Goal: Task Accomplishment & Management: Manage account settings

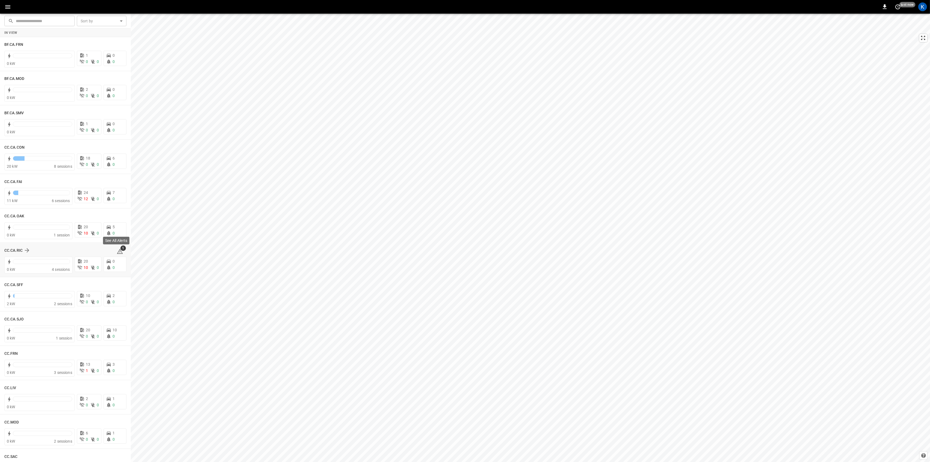
click at [119, 248] on div "See All Alerts" at bounding box center [117, 242] width 28 height 12
click at [117, 252] on icon at bounding box center [120, 251] width 7 height 7
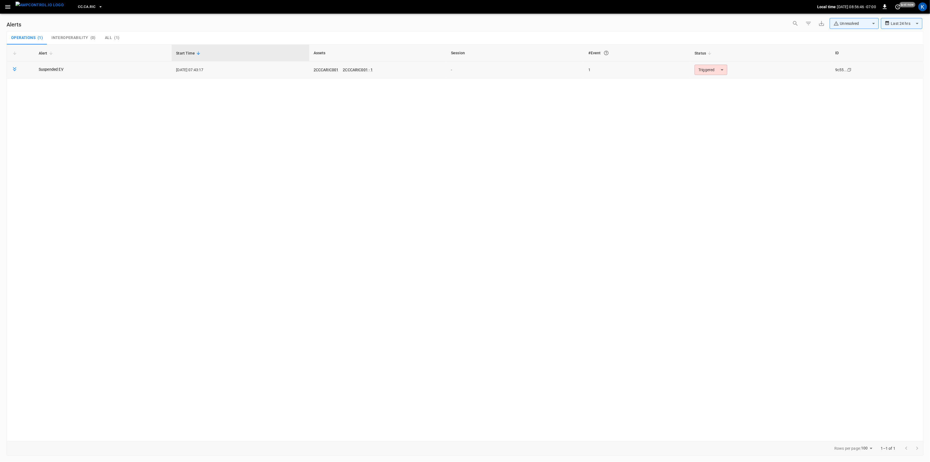
click at [710, 69] on body "**********" at bounding box center [465, 230] width 930 height 460
click at [710, 82] on li "Resolved" at bounding box center [710, 84] width 35 height 10
click at [9, 8] on icon "button" at bounding box center [7, 7] width 5 height 4
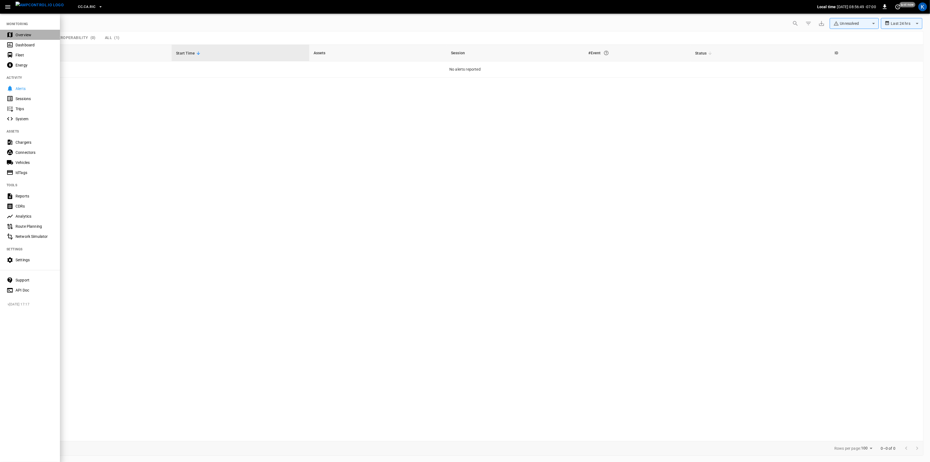
click at [18, 37] on div "Overview" at bounding box center [35, 34] width 38 height 5
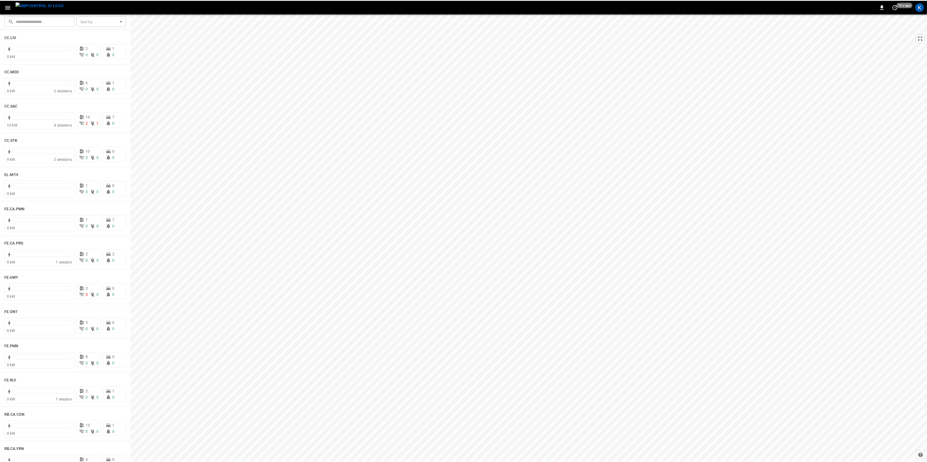
scroll to position [363, 0]
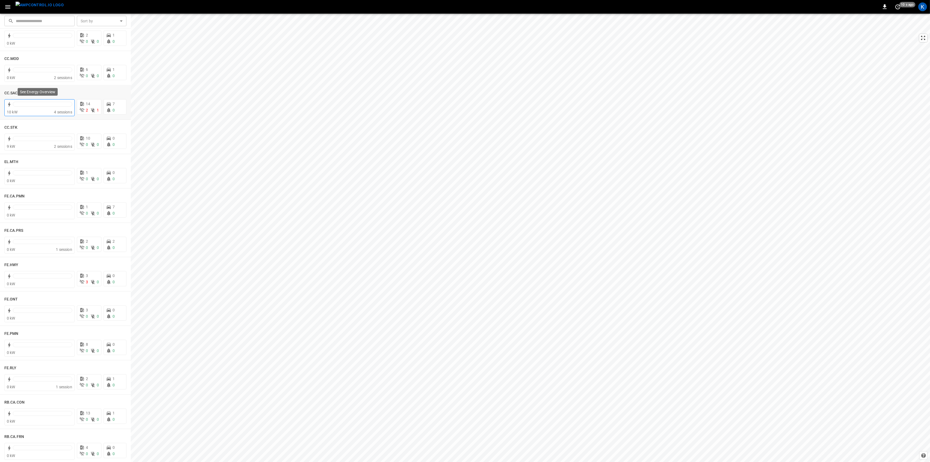
click at [48, 110] on div "10 kW" at bounding box center [30, 111] width 47 height 5
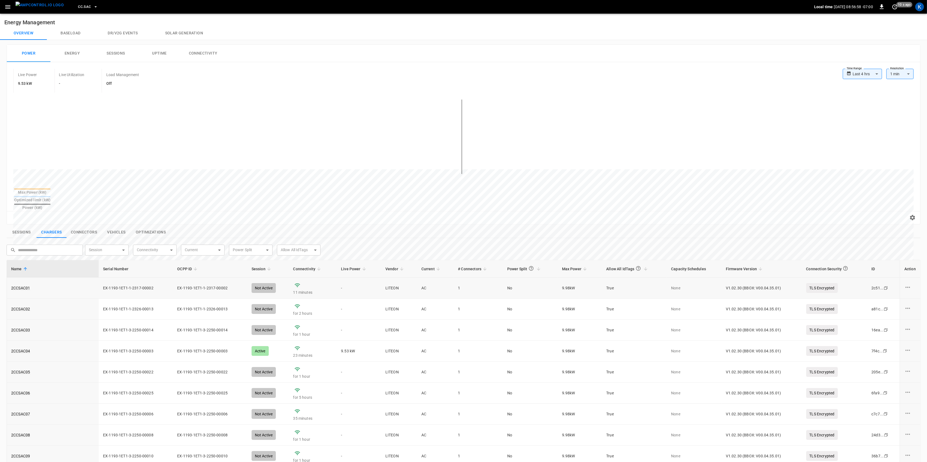
drag, startPoint x: 139, startPoint y: 268, endPoint x: 138, endPoint y: 272, distance: 3.4
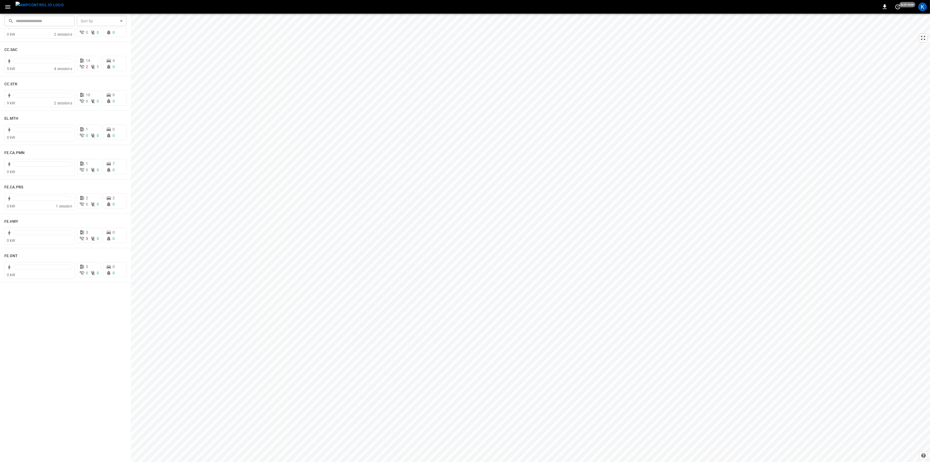
scroll to position [28, 0]
